Goal: Use online tool/utility: Utilize a website feature to perform a specific function

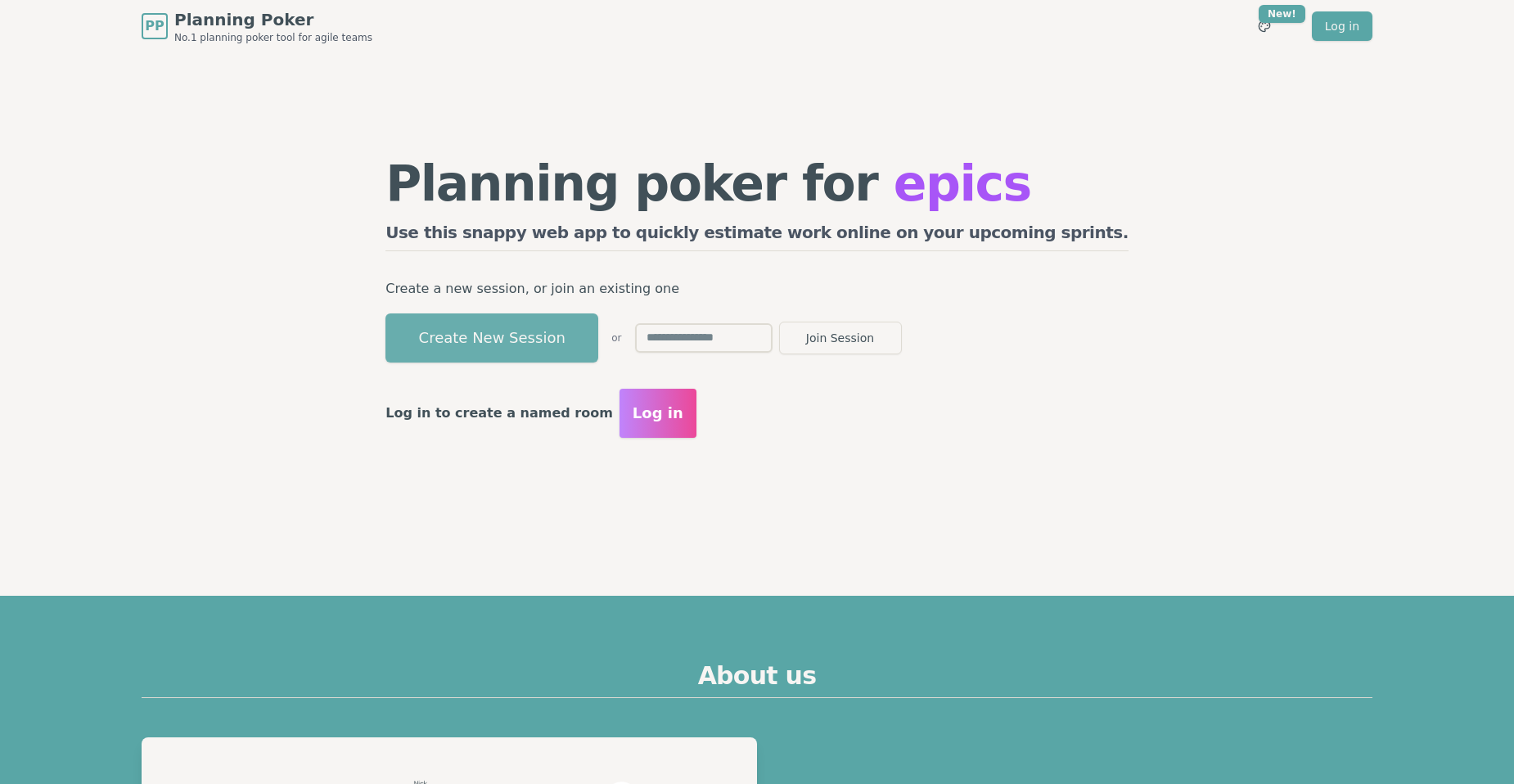
click at [596, 350] on button "Create New Session" at bounding box center [492, 337] width 213 height 49
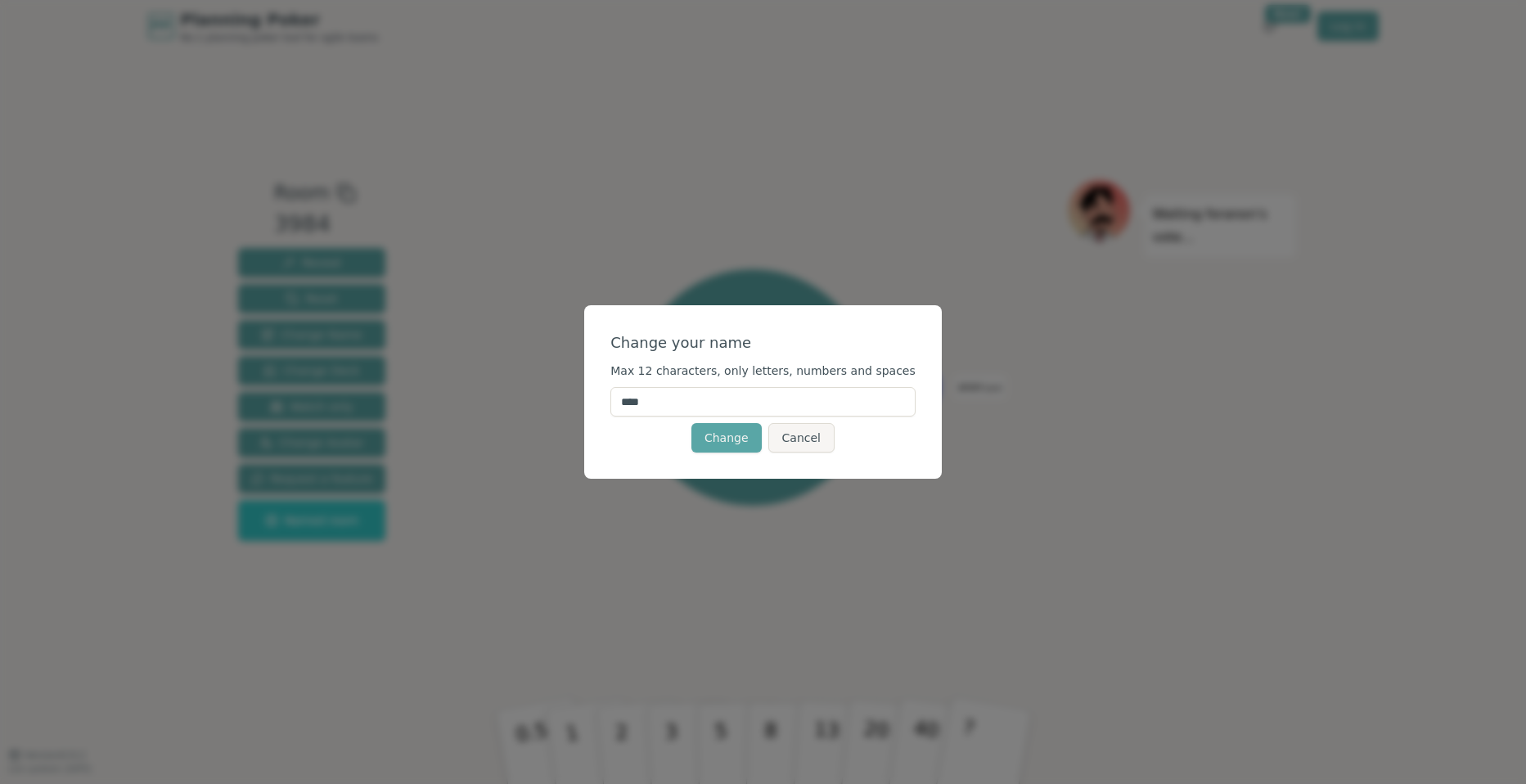
drag, startPoint x: 713, startPoint y: 400, endPoint x: 586, endPoint y: 392, distance: 127.3
click at [586, 392] on div "Change your name Max 12 characters, only letters, numbers and spaces **** Chang…" at bounding box center [763, 392] width 1526 height 784
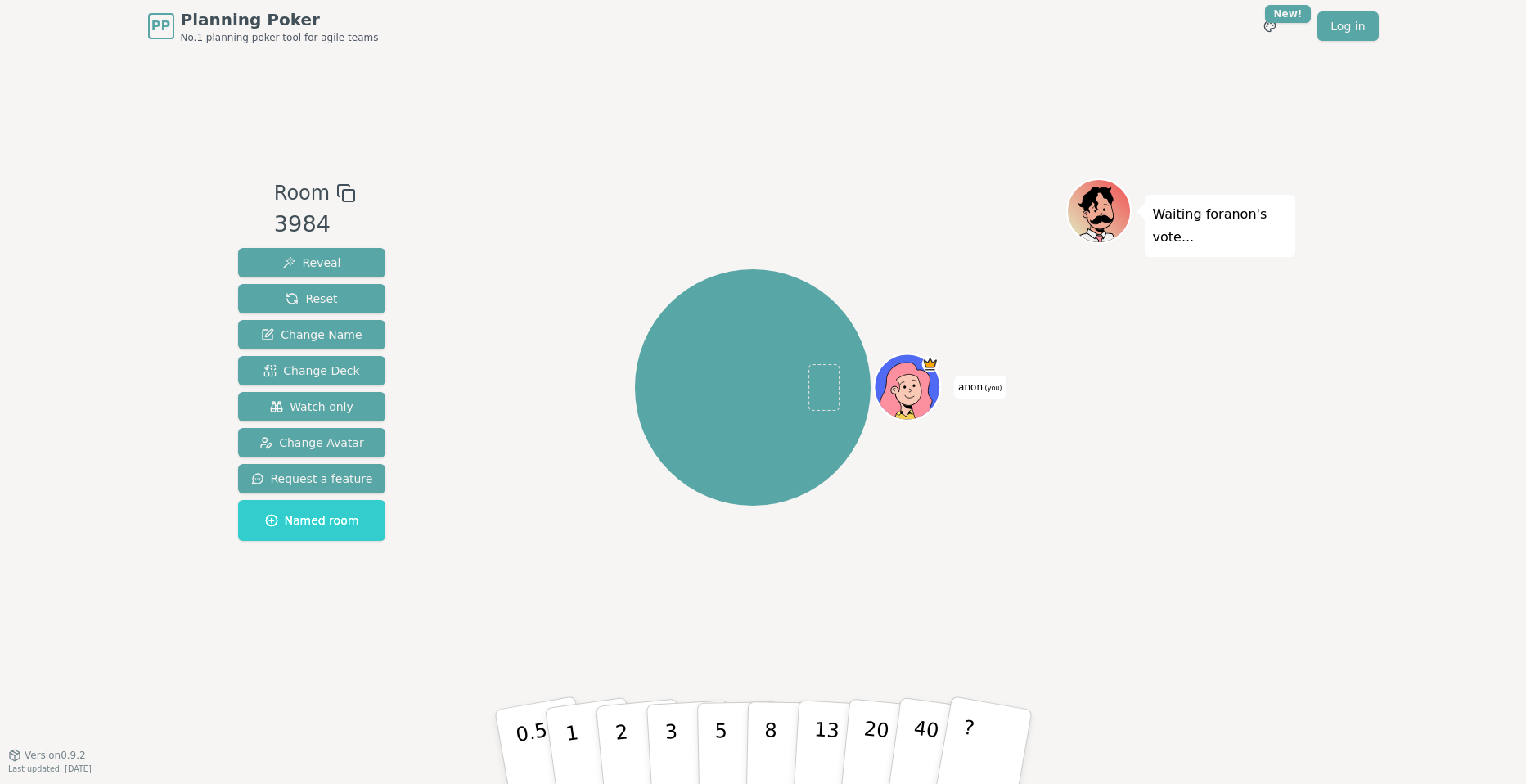
click at [965, 392] on span "anon (you)" at bounding box center [980, 387] width 52 height 23
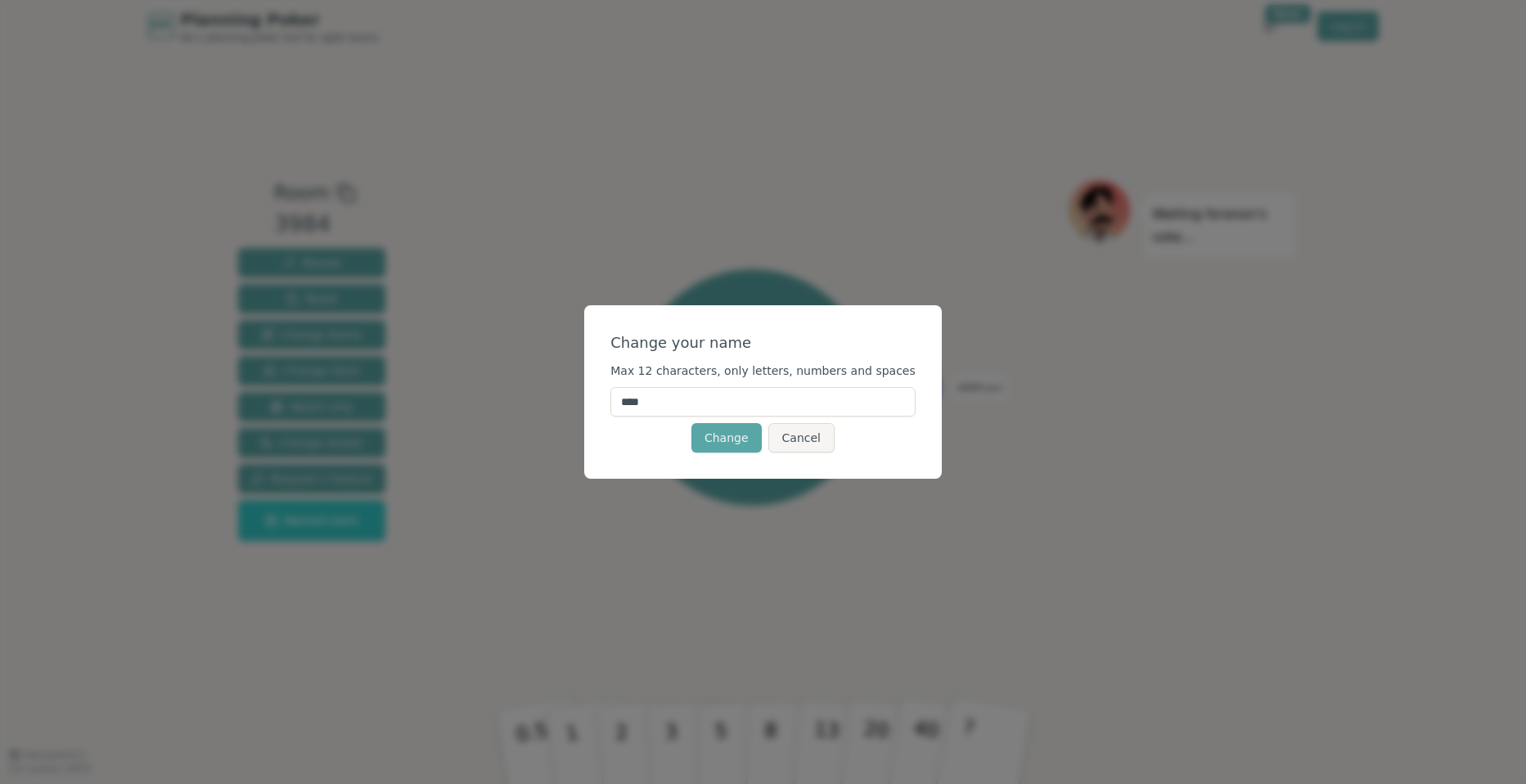
drag, startPoint x: 693, startPoint y: 397, endPoint x: 627, endPoint y: 400, distance: 66.1
click at [627, 400] on div "Change your name Max 12 characters, only letters, numbers and spaces **** Chang…" at bounding box center [763, 392] width 358 height 174
type input "**"
click at [725, 446] on button "Change" at bounding box center [727, 438] width 71 height 30
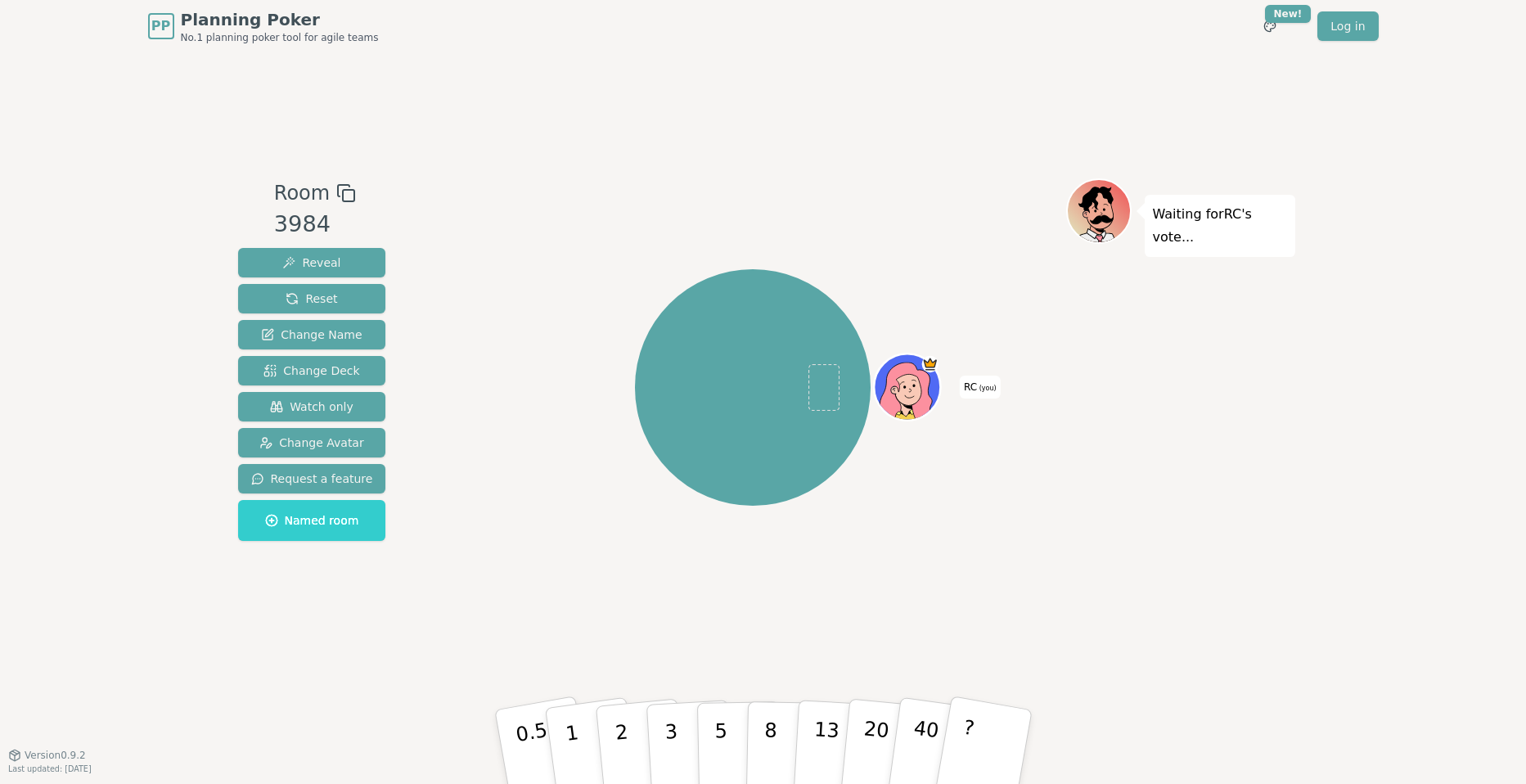
click at [471, 382] on div "RC (you)" at bounding box center [754, 387] width 626 height 359
click at [330, 487] on button "Request a feature" at bounding box center [312, 479] width 148 height 30
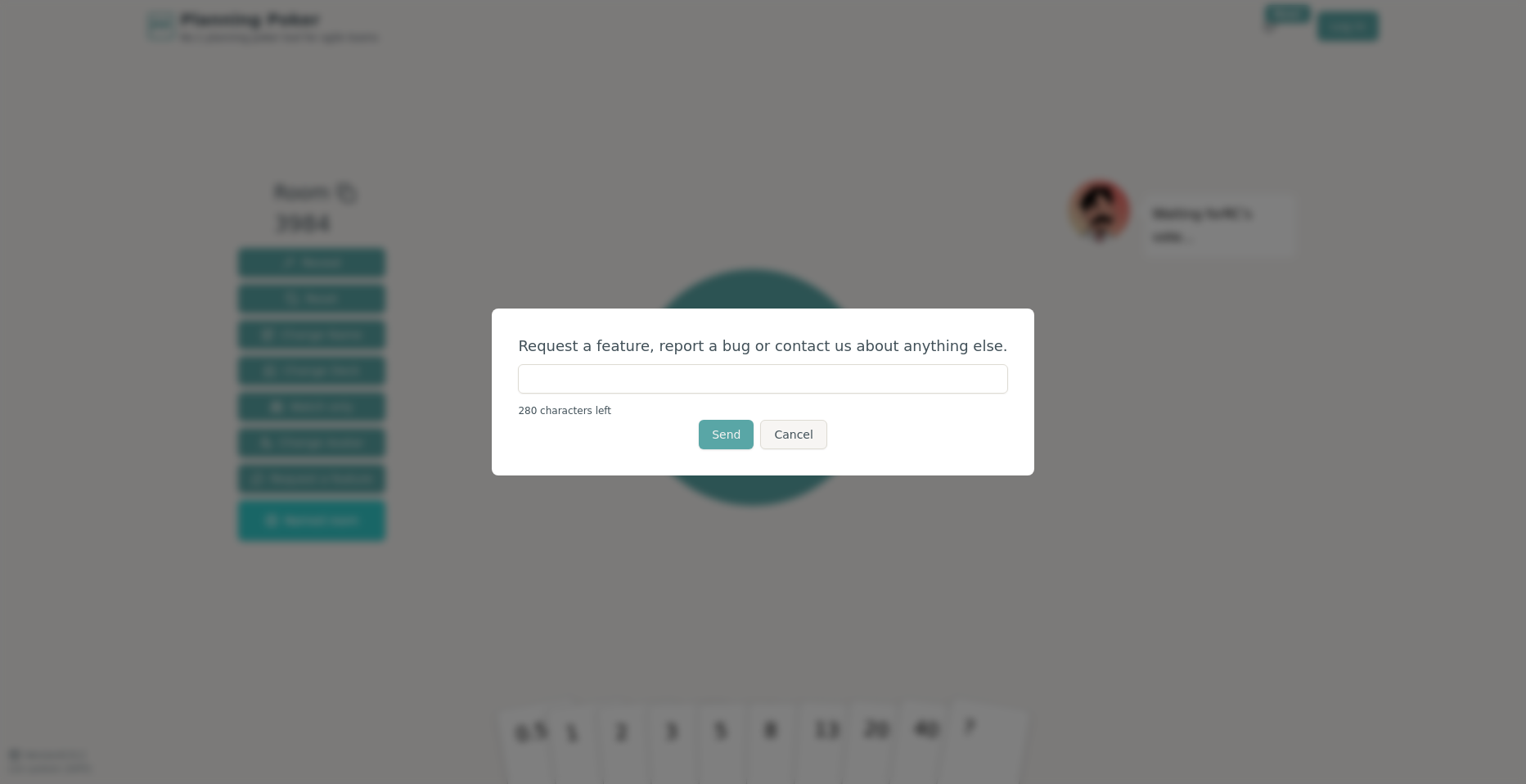
click at [608, 382] on input "text" at bounding box center [763, 379] width 489 height 30
type input "******"
click at [714, 434] on button "Send" at bounding box center [726, 434] width 55 height 30
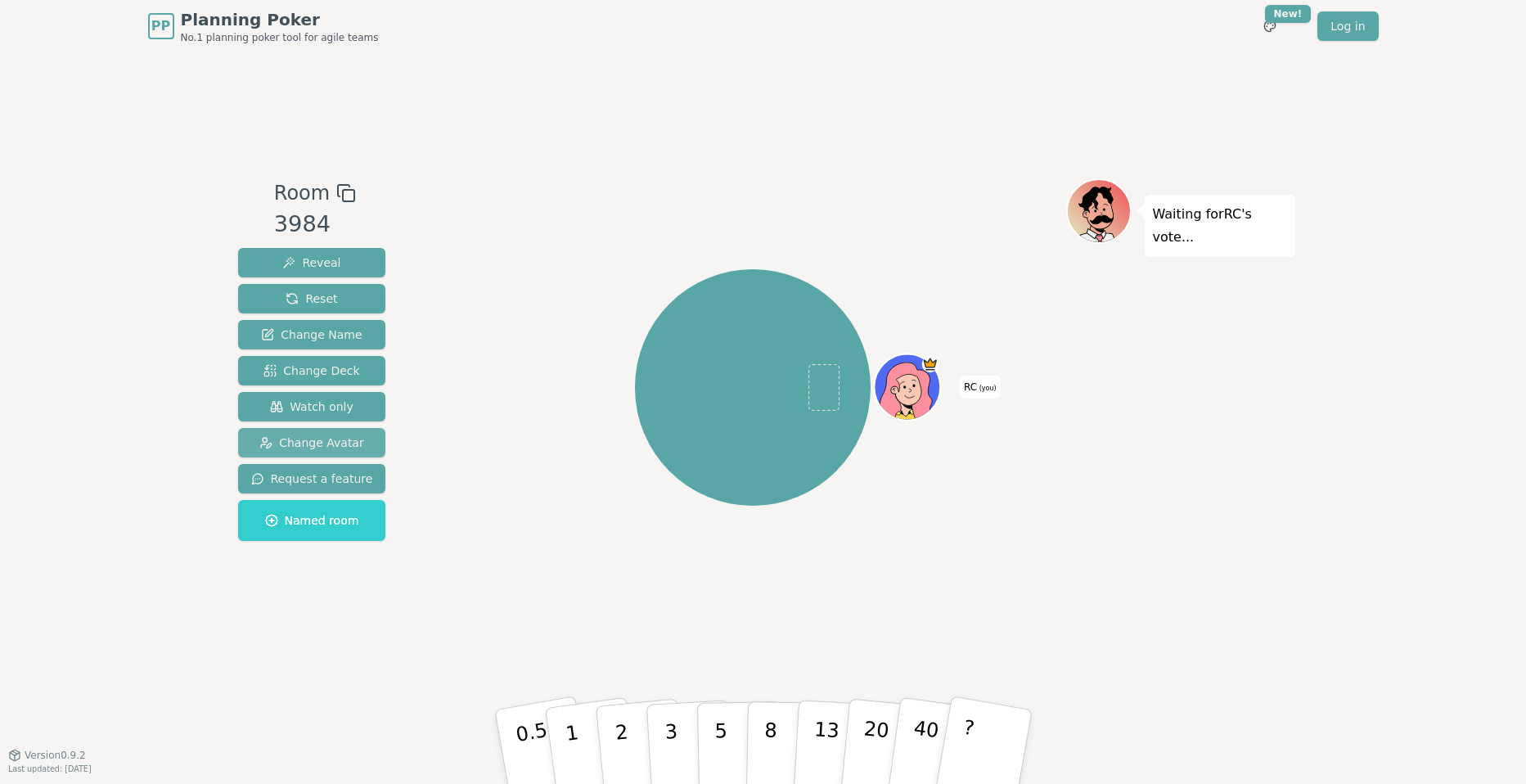
click at [336, 442] on span "Change Avatar" at bounding box center [311, 442] width 104 height 16
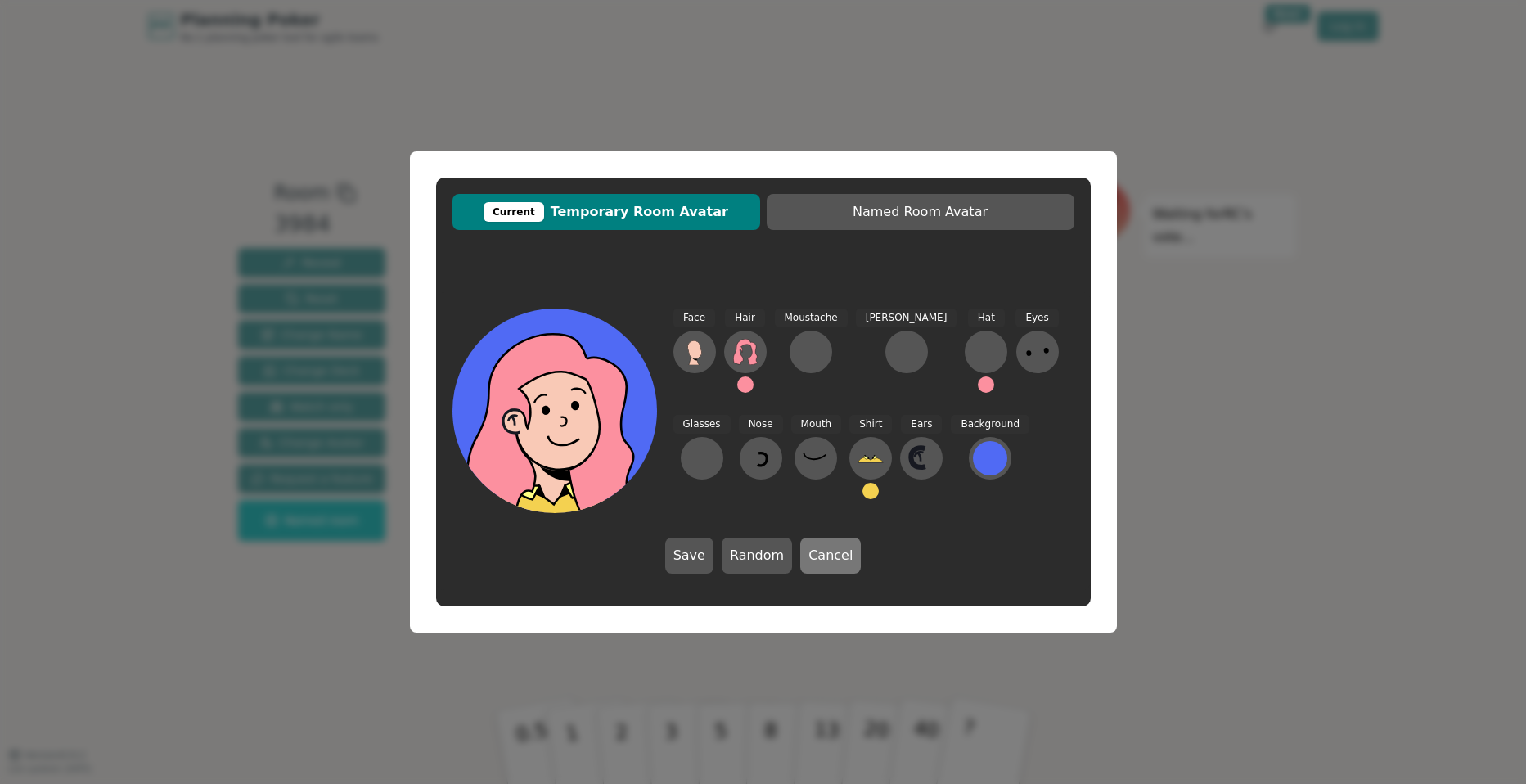
click at [831, 557] on button "Cancel" at bounding box center [830, 555] width 61 height 36
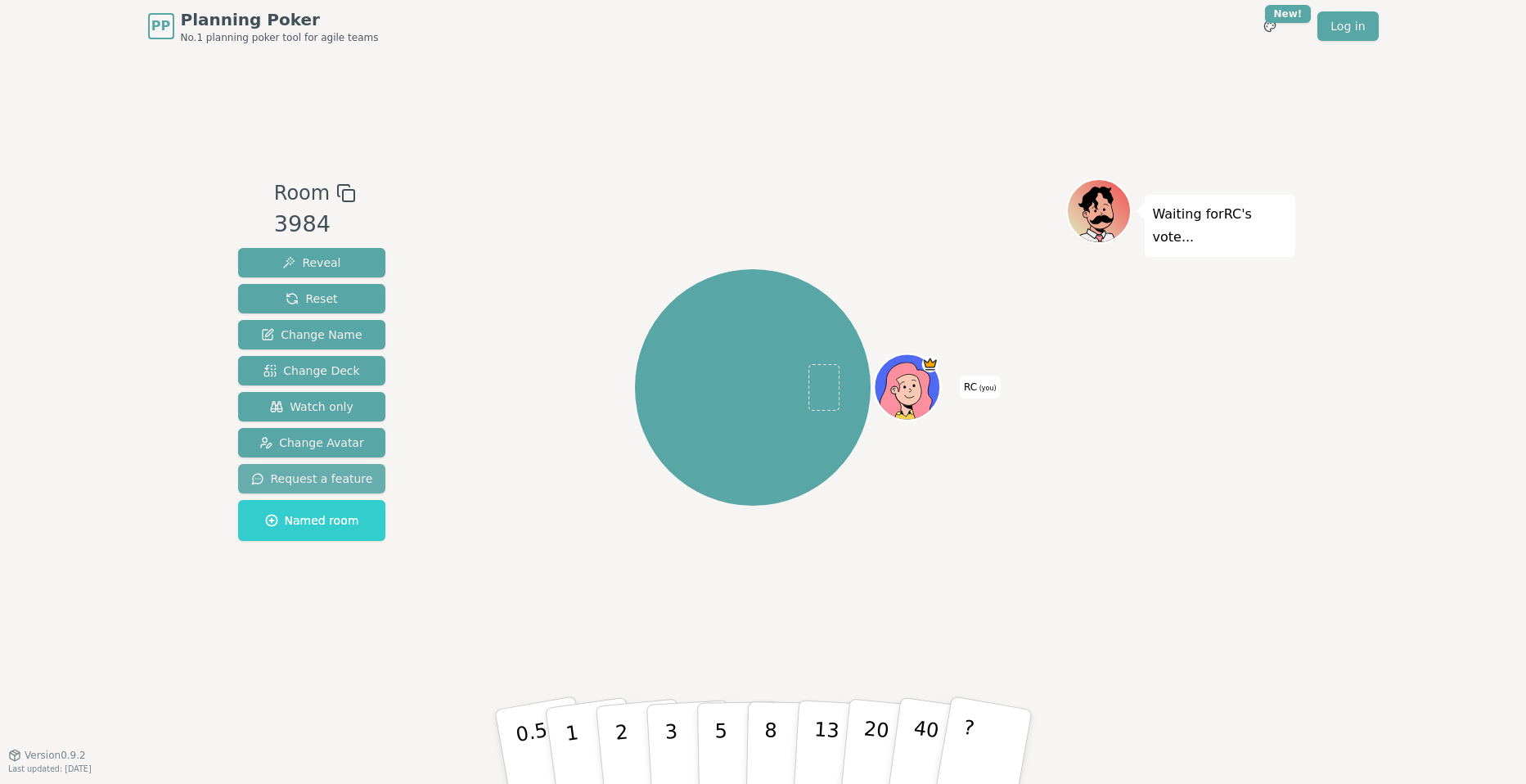
click at [298, 479] on span "Request a feature" at bounding box center [312, 478] width 122 height 16
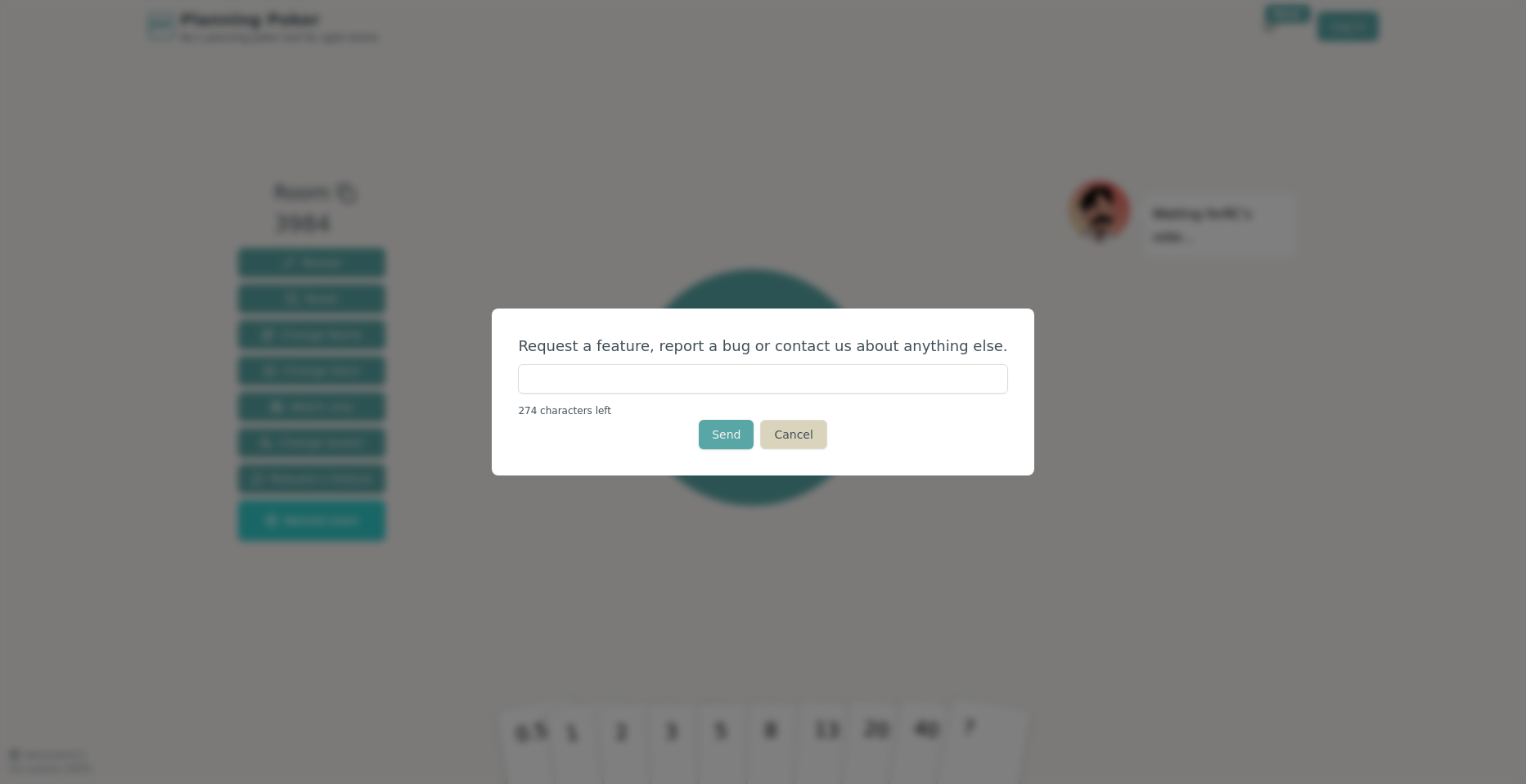
click at [803, 440] on button "Cancel" at bounding box center [793, 434] width 67 height 30
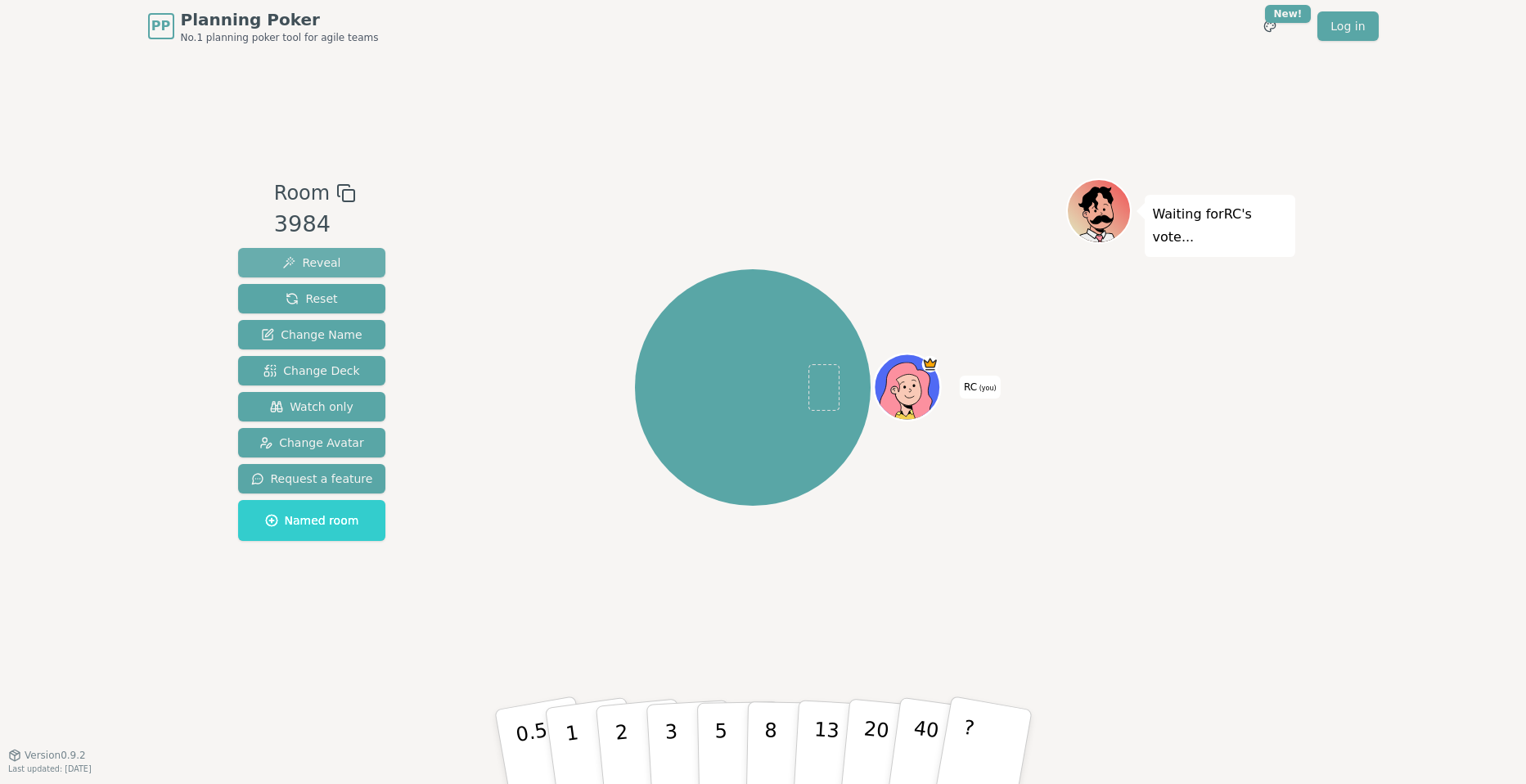
click at [286, 259] on span "Reveal" at bounding box center [311, 262] width 58 height 16
click at [599, 752] on button "1" at bounding box center [592, 746] width 97 height 132
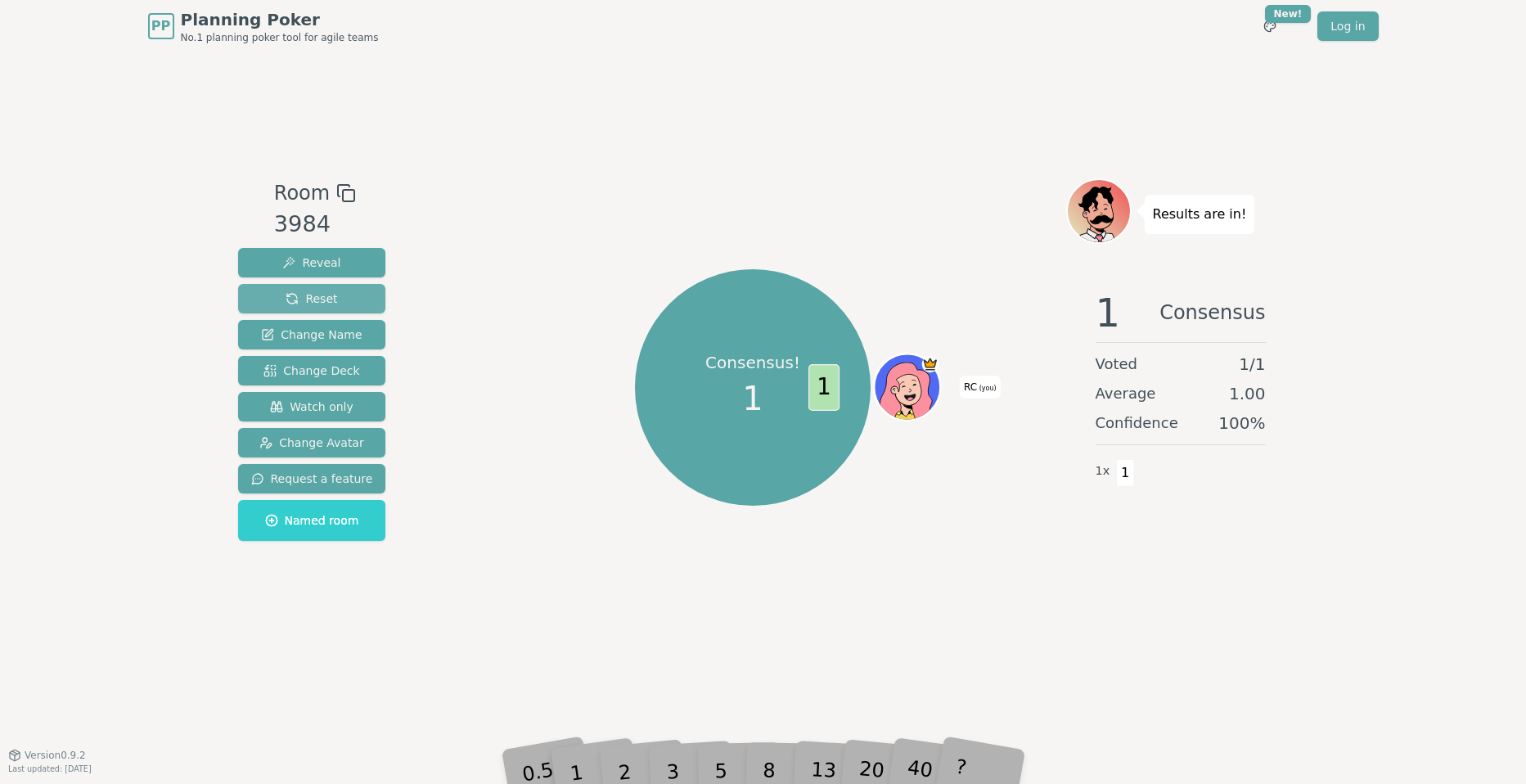
click at [321, 294] on span "Reset" at bounding box center [311, 298] width 52 height 16
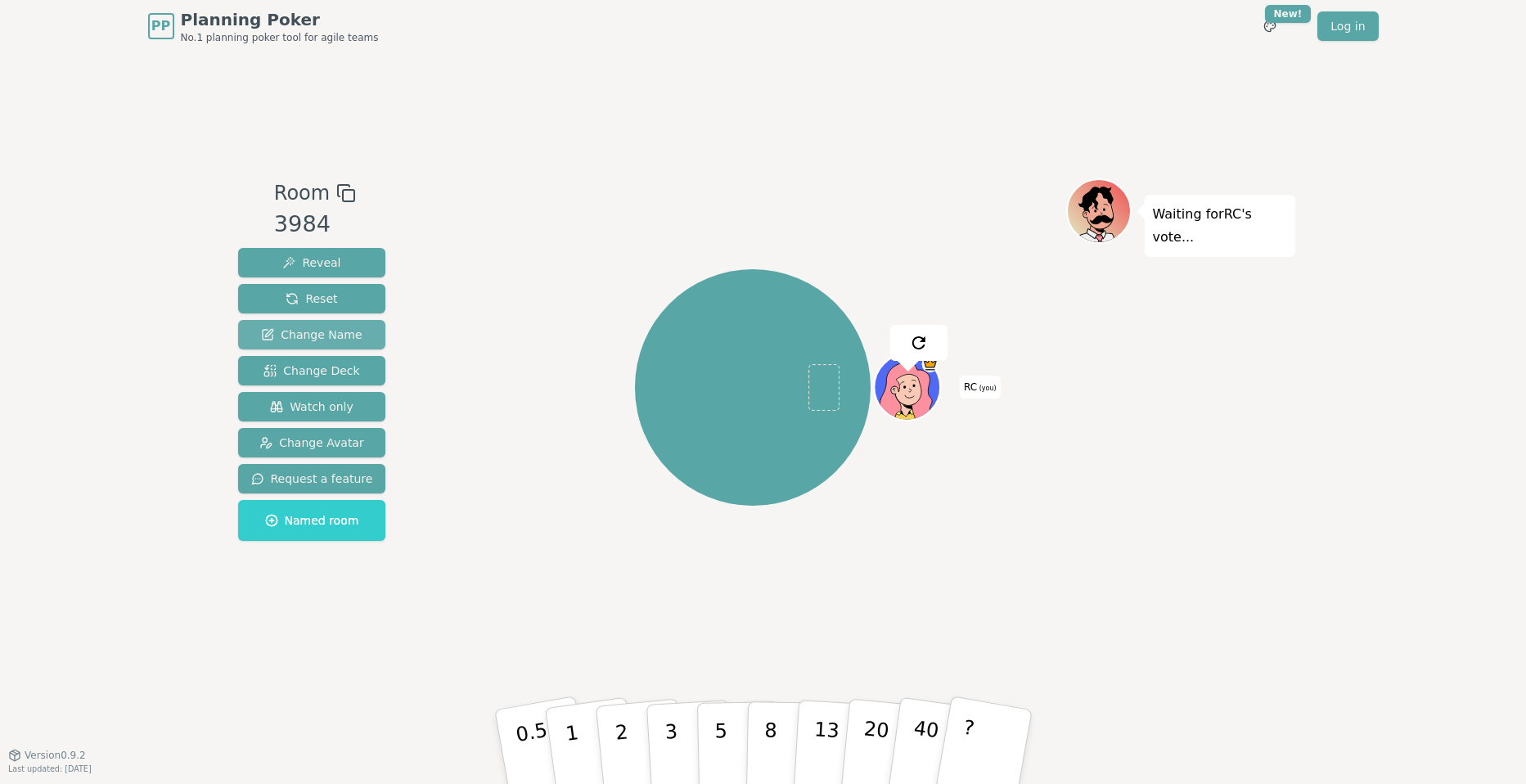
click at [298, 330] on span "Change Name" at bounding box center [311, 334] width 100 height 16
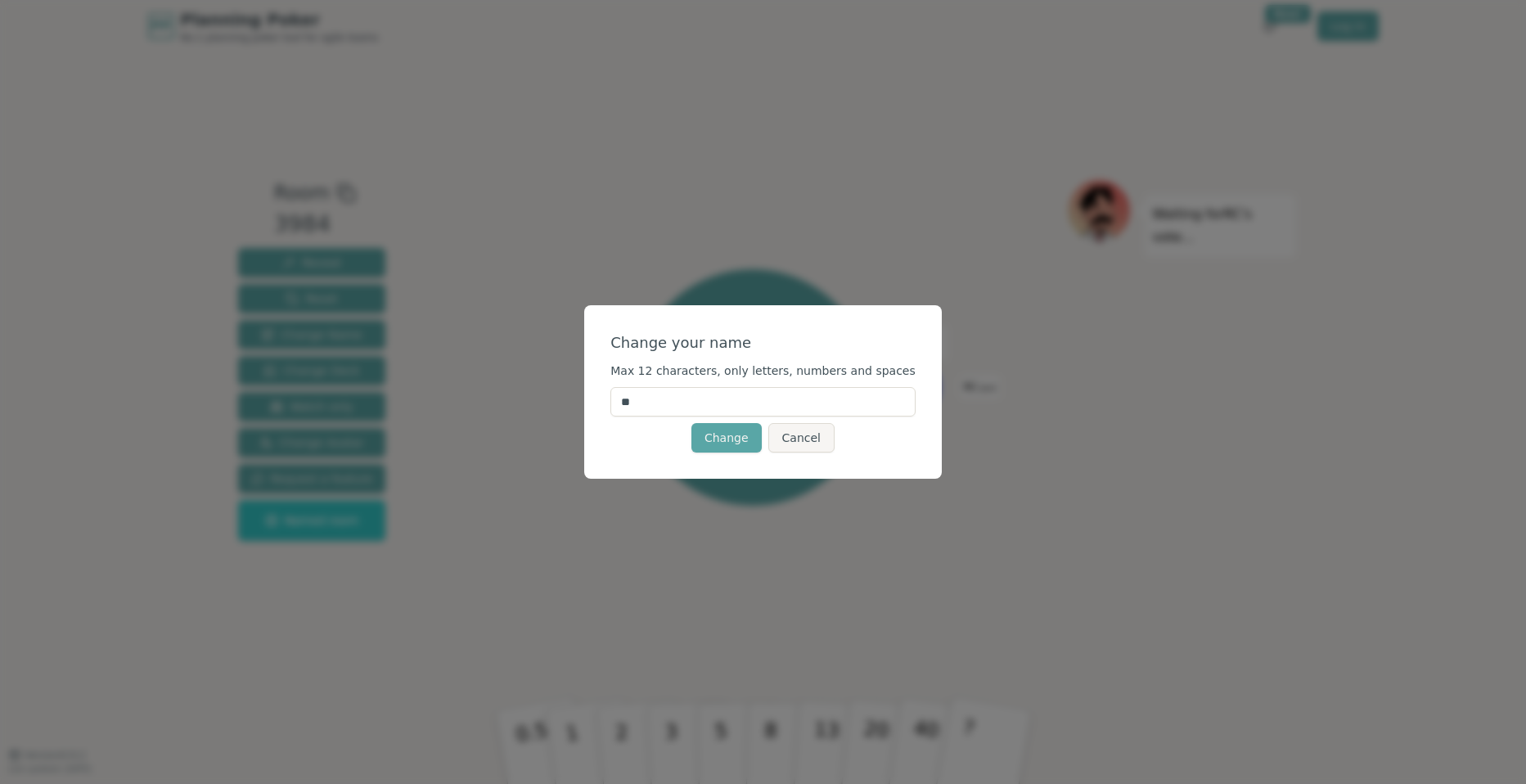
click at [836, 446] on div "Change Cancel" at bounding box center [763, 438] width 305 height 30
click at [824, 444] on button "Cancel" at bounding box center [801, 438] width 67 height 30
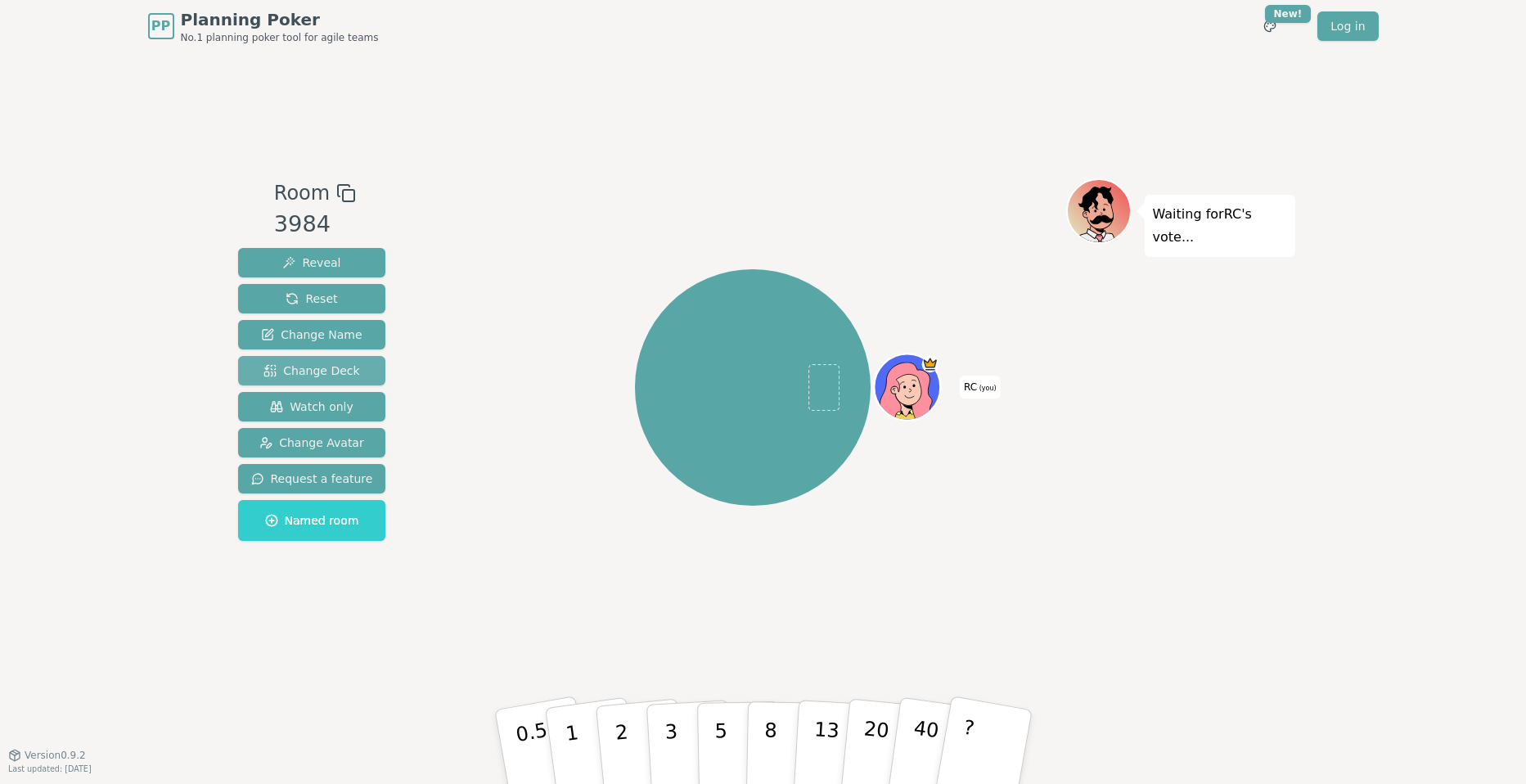
click at [352, 375] on button "Change Deck" at bounding box center [312, 371] width 148 height 30
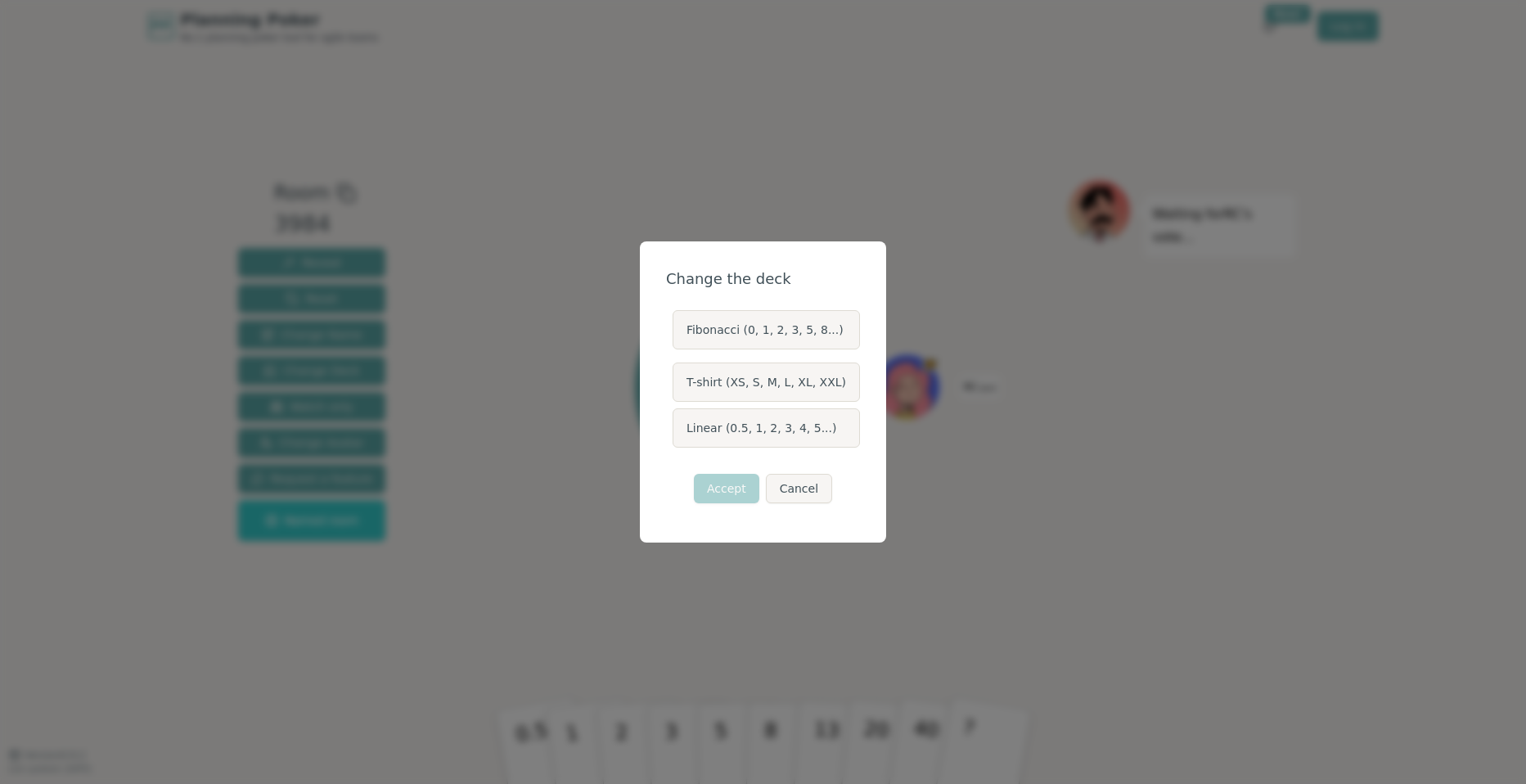
click at [768, 331] on label "Fibonacci (0, 1, 2, 3, 5, 8...)" at bounding box center [766, 330] width 188 height 40
click at [678, 331] on button "Fibonacci (0, 1, 2, 3, 5, 8...)" at bounding box center [671, 329] width 13 height 13
click at [731, 479] on button "Accept" at bounding box center [727, 489] width 66 height 30
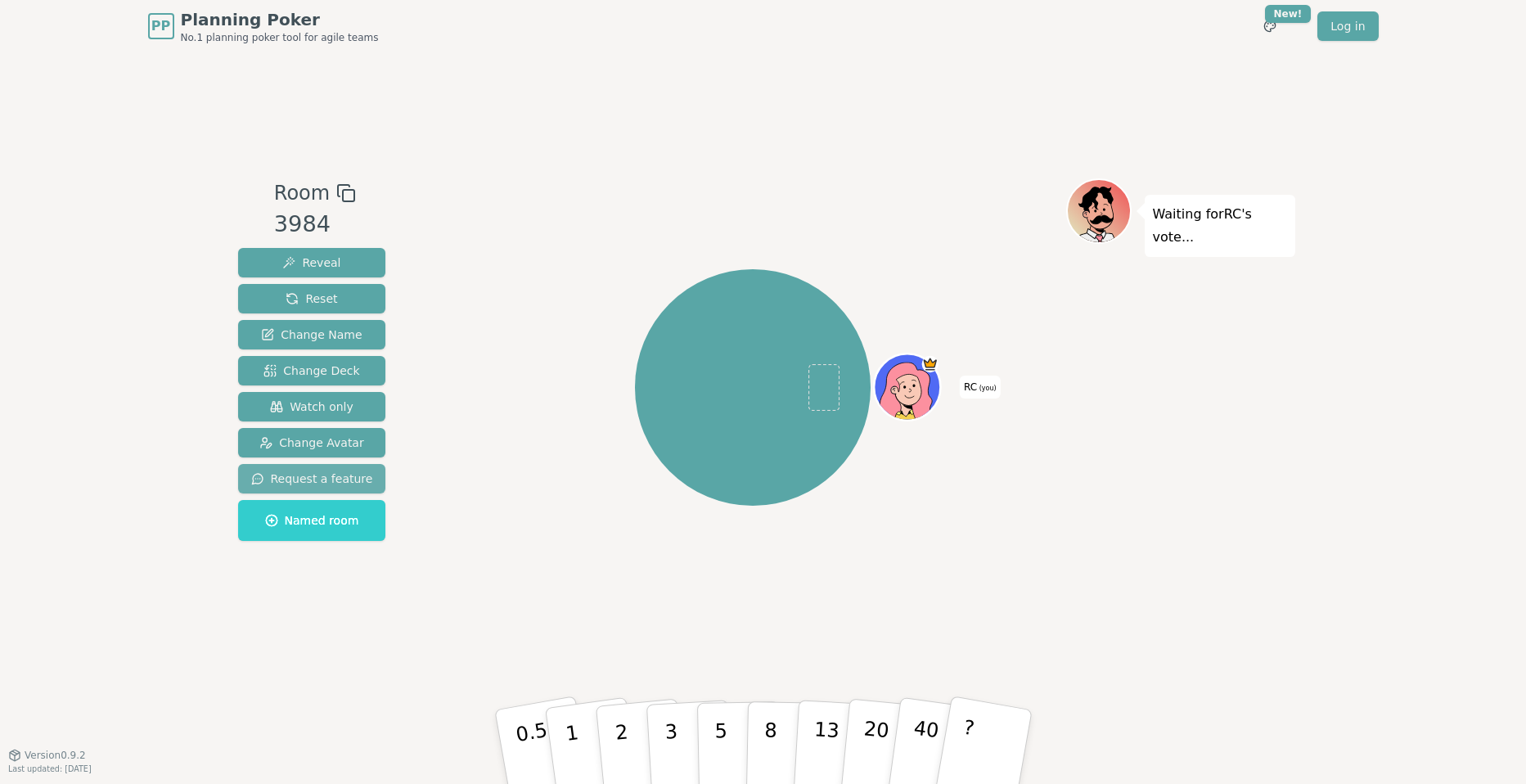
click at [329, 478] on span "Request a feature" at bounding box center [312, 478] width 122 height 16
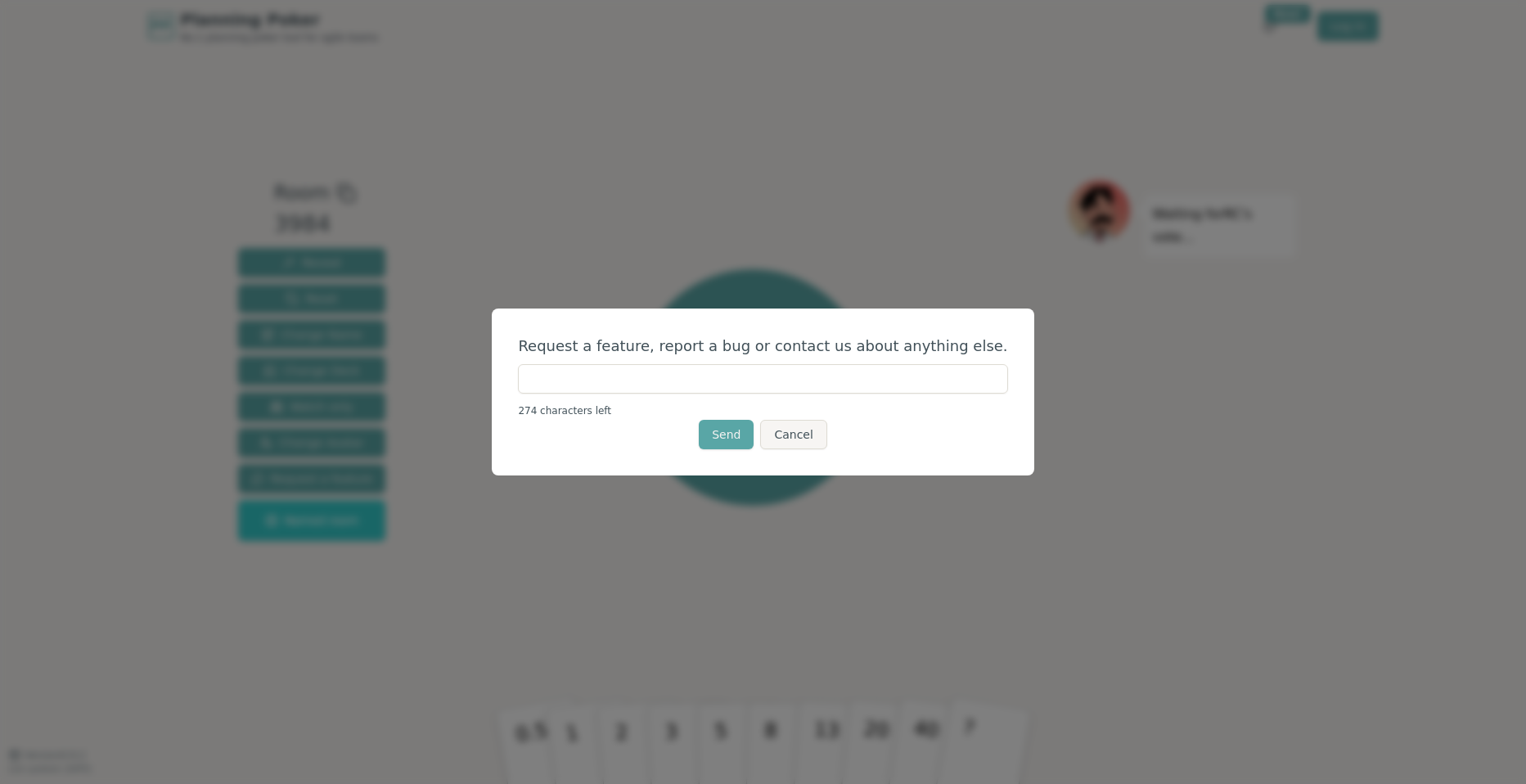
click at [620, 389] on input "text" at bounding box center [763, 379] width 489 height 30
type input "********"
click at [715, 438] on button "Send" at bounding box center [726, 434] width 55 height 30
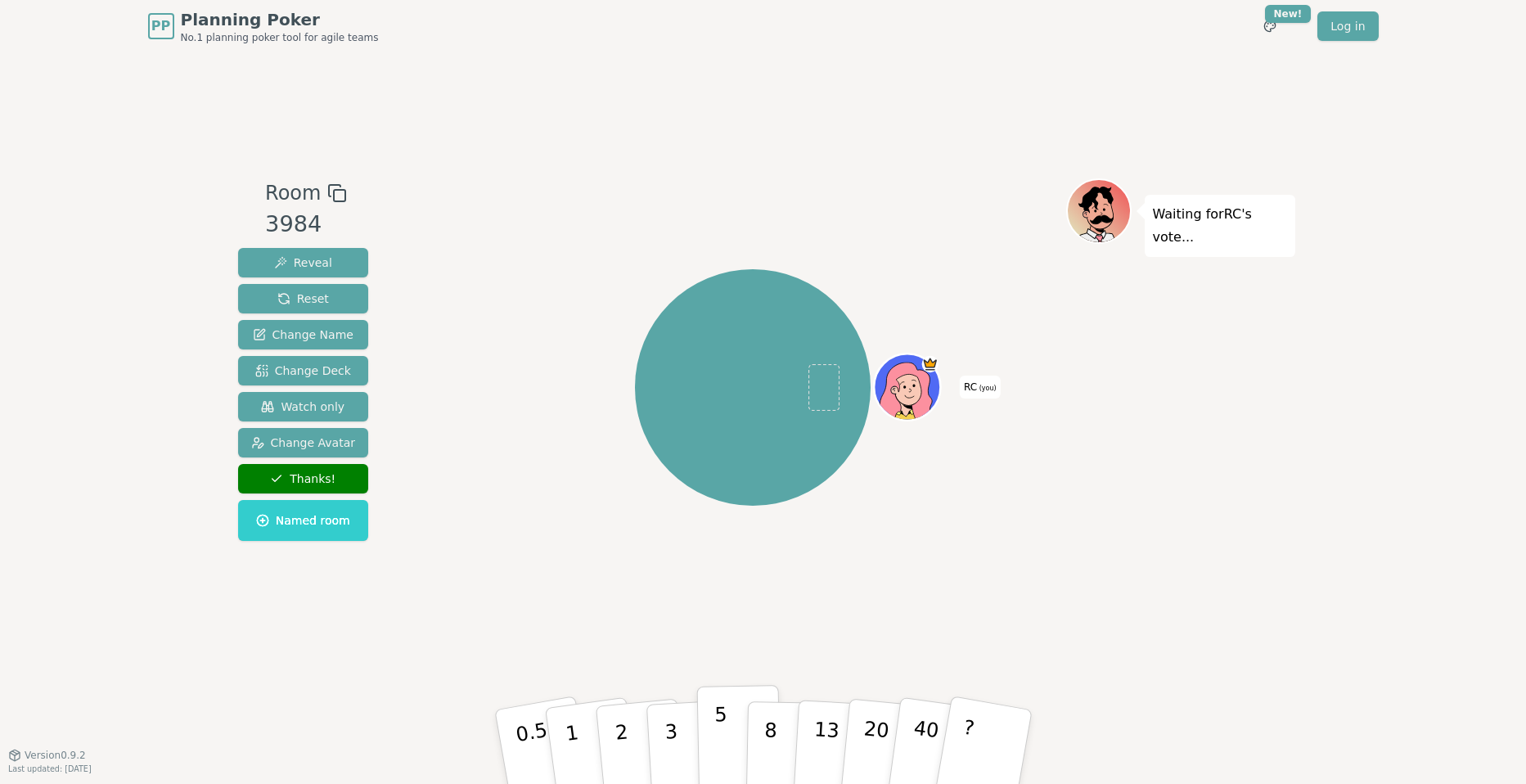
click at [706, 720] on button "5" at bounding box center [739, 746] width 85 height 124
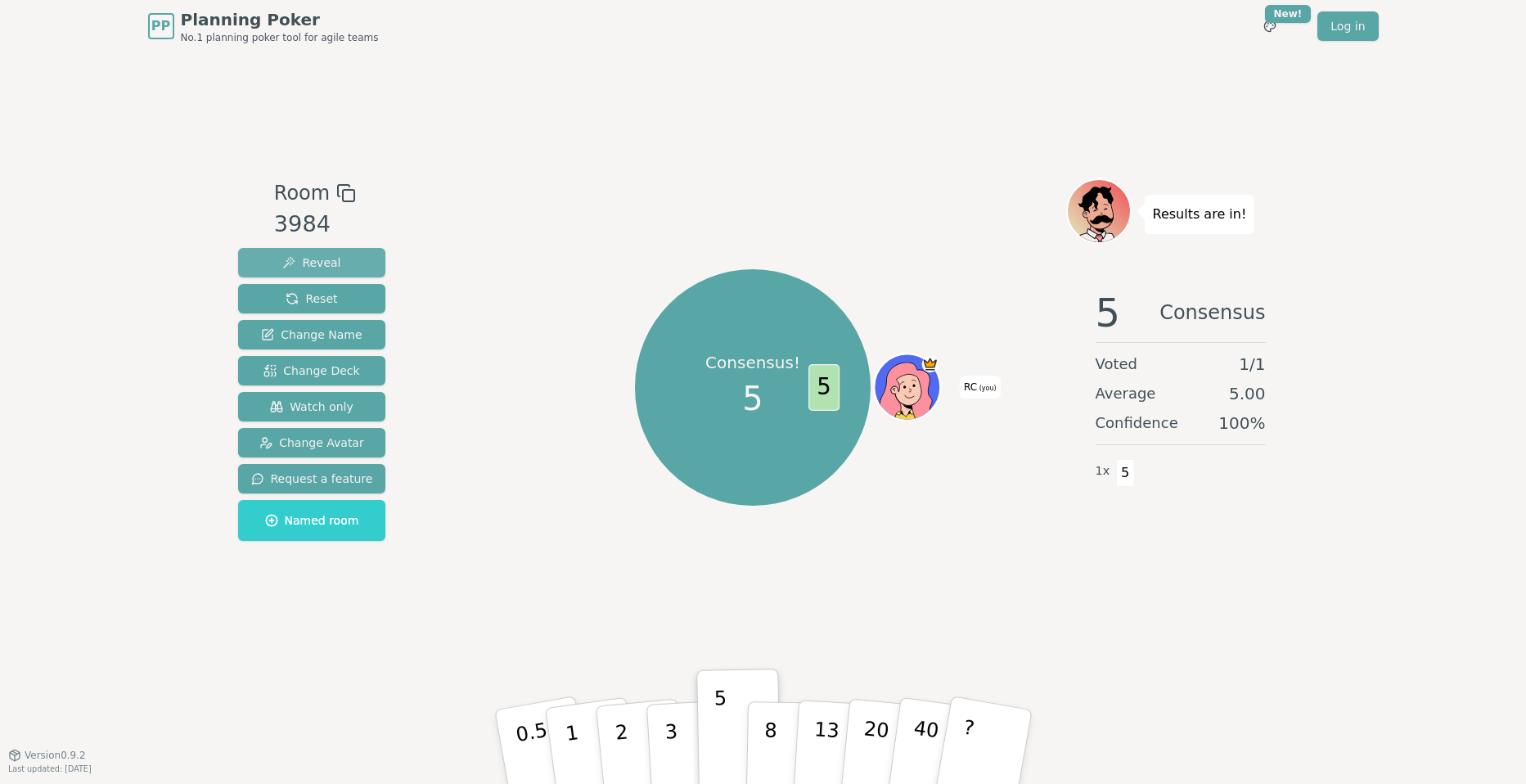
click at [291, 265] on span "Reveal" at bounding box center [311, 262] width 58 height 16
click at [303, 266] on span "Reveal" at bounding box center [311, 262] width 58 height 16
click at [1091, 480] on div "5 Consensus Voted 1 / 1 Average 5.00 Confidence 100 % 1 x 5" at bounding box center [1181, 439] width 229 height 327
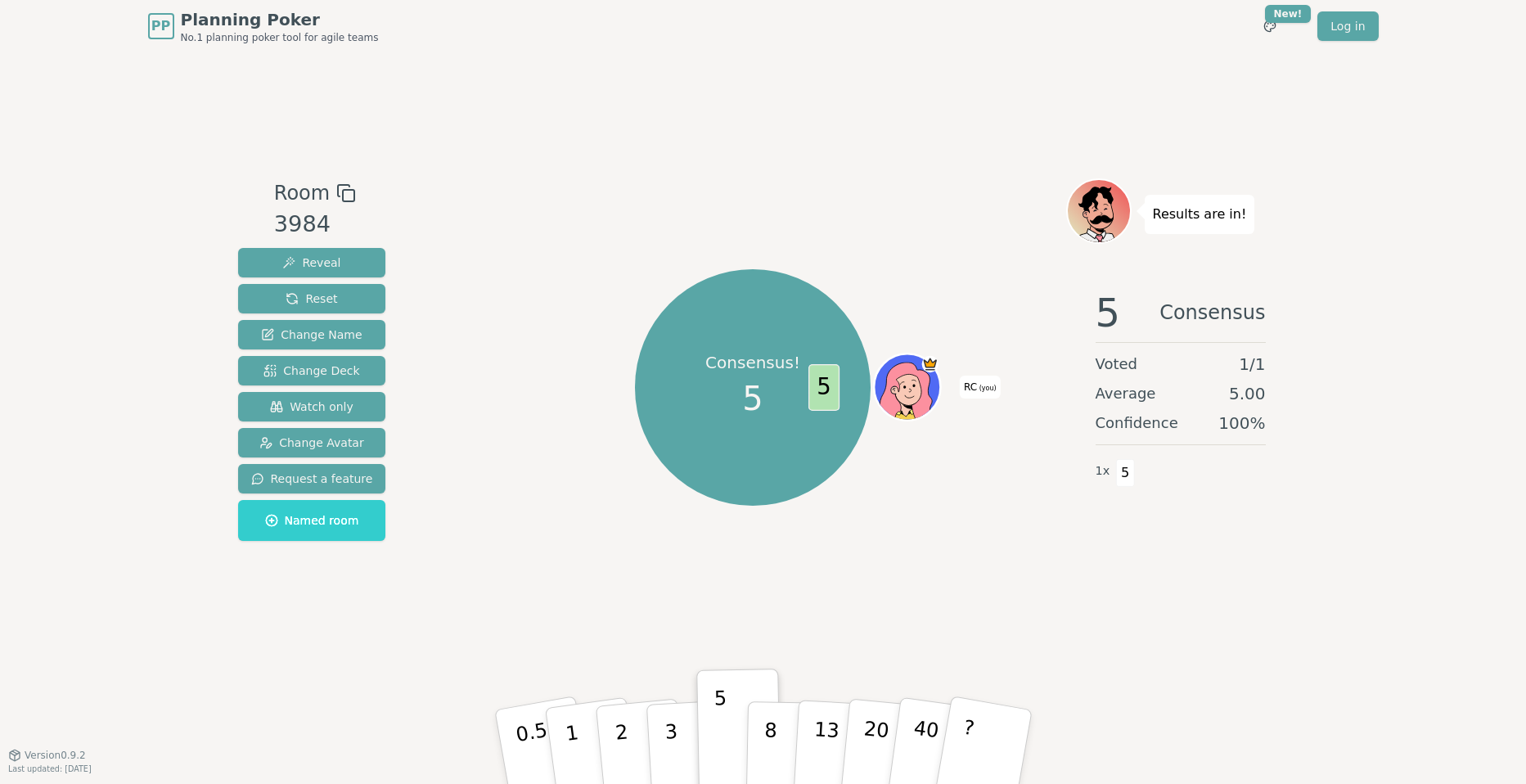
click at [1101, 474] on span "1 x" at bounding box center [1102, 471] width 15 height 18
click at [711, 719] on button "5" at bounding box center [739, 746] width 85 height 124
click at [673, 732] on p "3" at bounding box center [672, 748] width 18 height 89
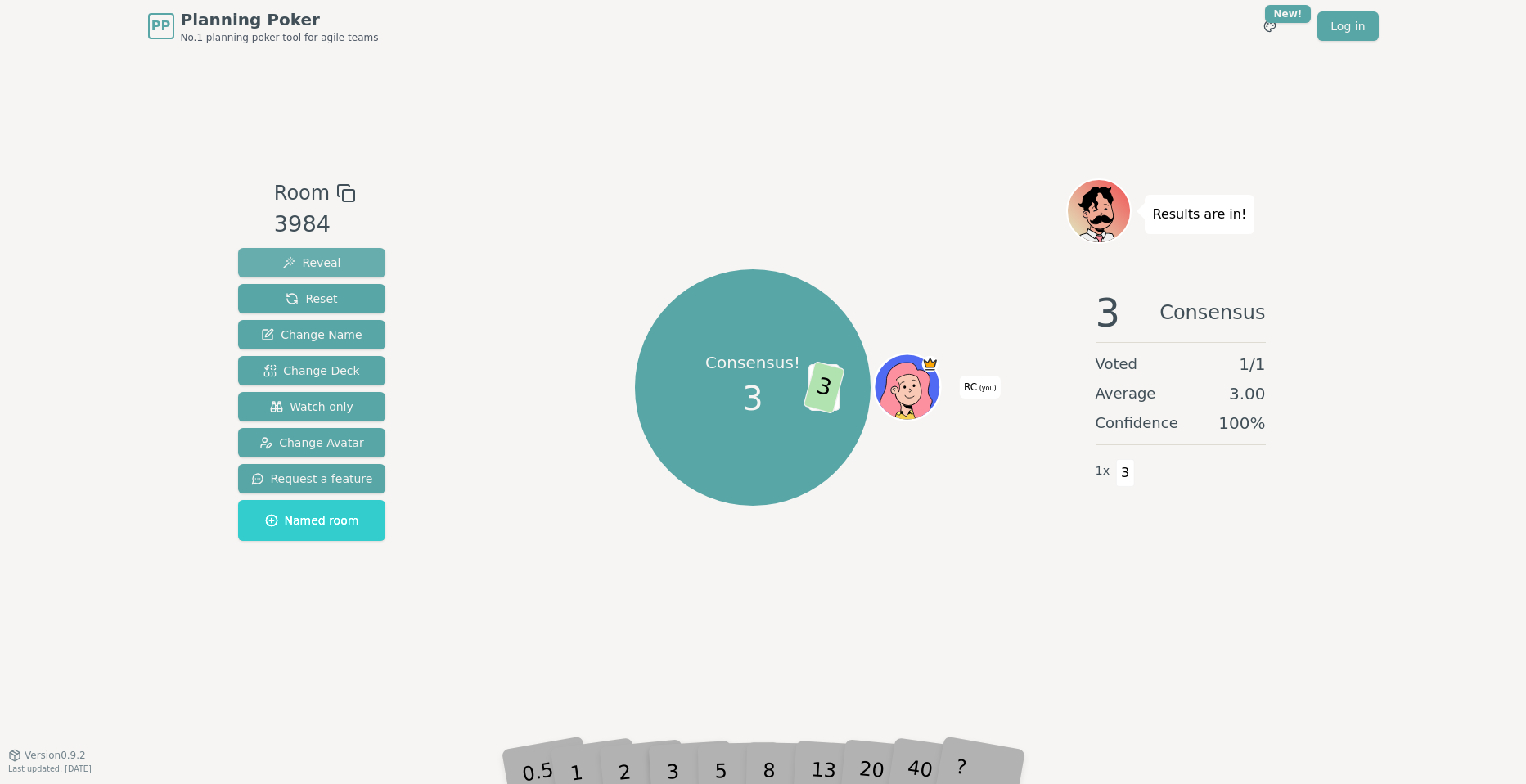
click at [312, 261] on span "Reveal" at bounding box center [311, 262] width 58 height 16
